Goal: Task Accomplishment & Management: Use online tool/utility

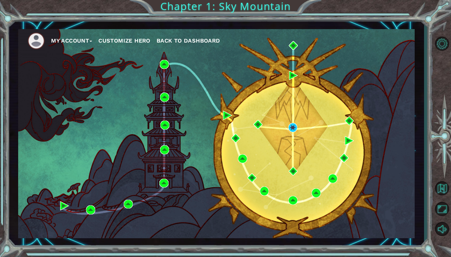
click at [86, 42] on button "My Account" at bounding box center [71, 40] width 41 height 9
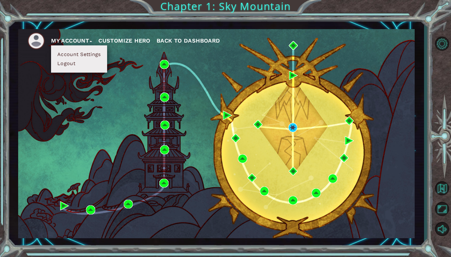
click at [123, 42] on button "Customize Hero" at bounding box center [124, 40] width 52 height 9
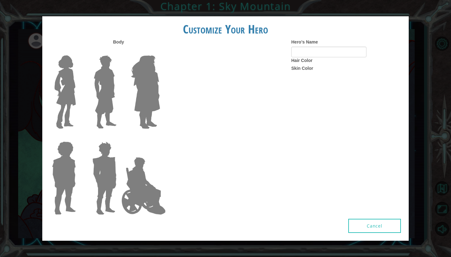
type input "[PERSON_NAME]"
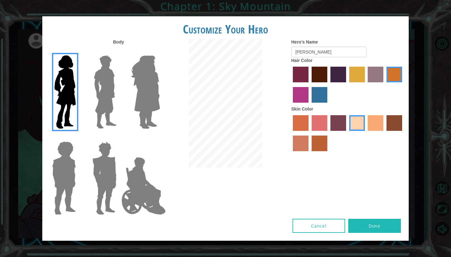
click at [318, 220] on button "Cancel" at bounding box center [318, 226] width 53 height 14
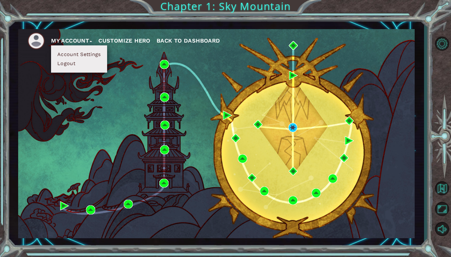
click at [193, 37] on span "Back to Dashboard" at bounding box center [188, 40] width 64 height 7
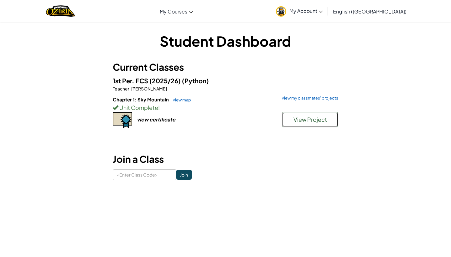
click at [294, 121] on span "View Project" at bounding box center [309, 119] width 33 height 7
